Goal: Information Seeking & Learning: Check status

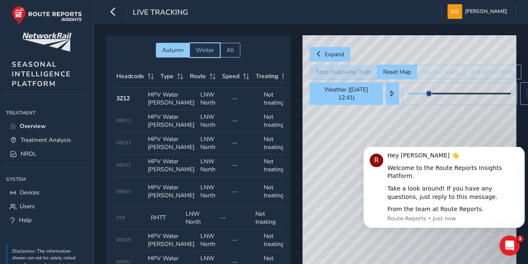
click at [206, 51] on span "Winter" at bounding box center [205, 50] width 18 height 8
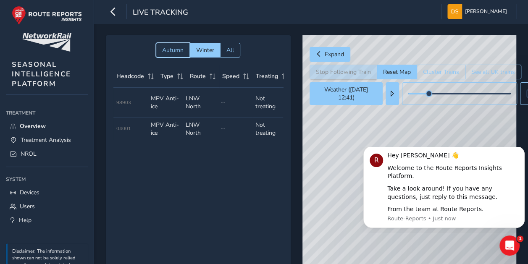
click at [172, 52] on span "Autumn" at bounding box center [172, 50] width 21 height 8
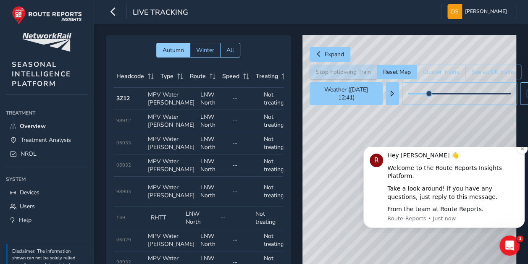
click at [420, 190] on div "Take a look around! If you have any questions, just reply to this message." at bounding box center [452, 193] width 131 height 16
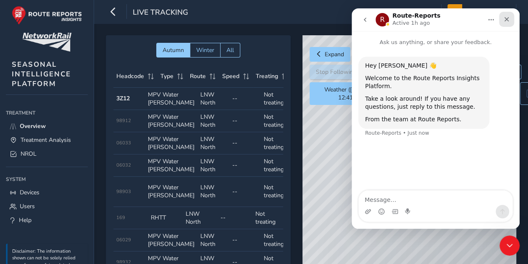
click at [509, 21] on icon "Close" at bounding box center [506, 19] width 7 height 7
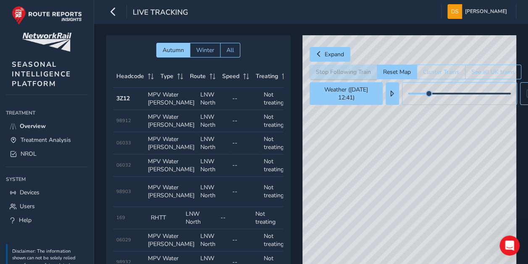
drag, startPoint x: 420, startPoint y: 180, endPoint x: 427, endPoint y: 212, distance: 32.6
click at [427, 212] on div "© Mapbox © OpenStreetMap Improve this map" at bounding box center [409, 157] width 214 height 244
drag, startPoint x: 446, startPoint y: 191, endPoint x: 441, endPoint y: 218, distance: 27.7
click at [441, 218] on div "© Mapbox © OpenStreetMap Improve this map" at bounding box center [409, 157] width 214 height 244
click at [42, 126] on span "Overview" at bounding box center [33, 126] width 26 height 8
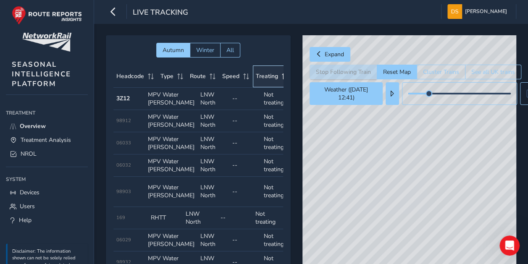
click at [260, 77] on span "Treating" at bounding box center [267, 76] width 22 height 8
click at [34, 137] on span "Treatment Analysis" at bounding box center [46, 140] width 50 height 8
